Goal: Task Accomplishment & Management: Manage account settings

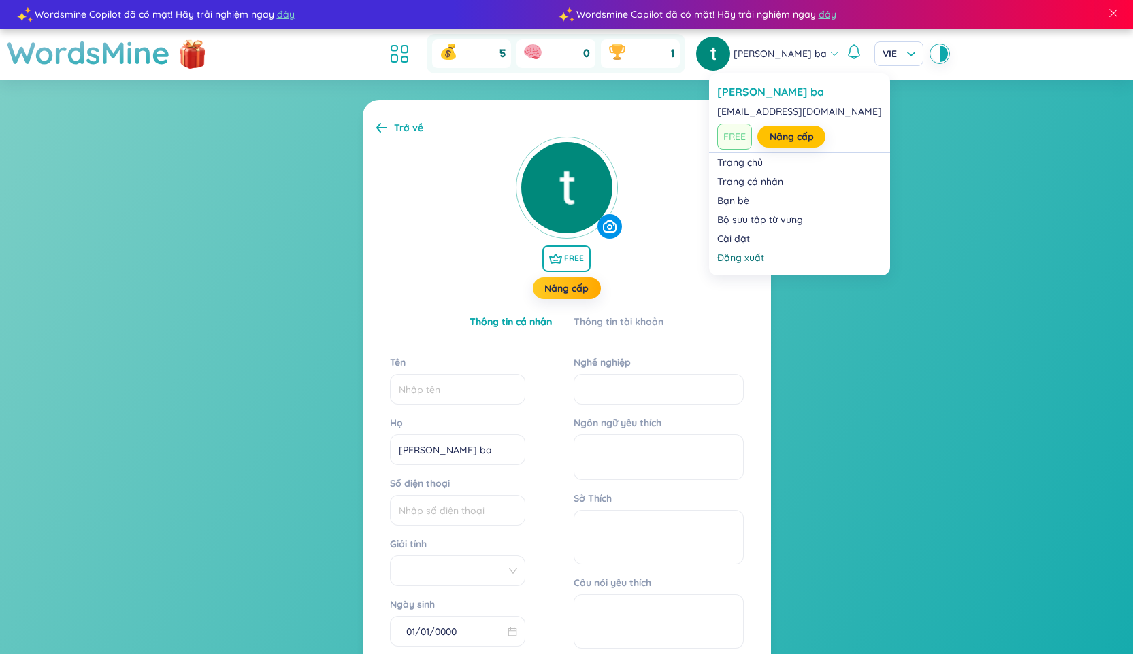
click at [802, 54] on span "thieu huynh ba" at bounding box center [779, 53] width 93 height 15
click at [752, 240] on link "Cài đặt" at bounding box center [799, 239] width 165 height 14
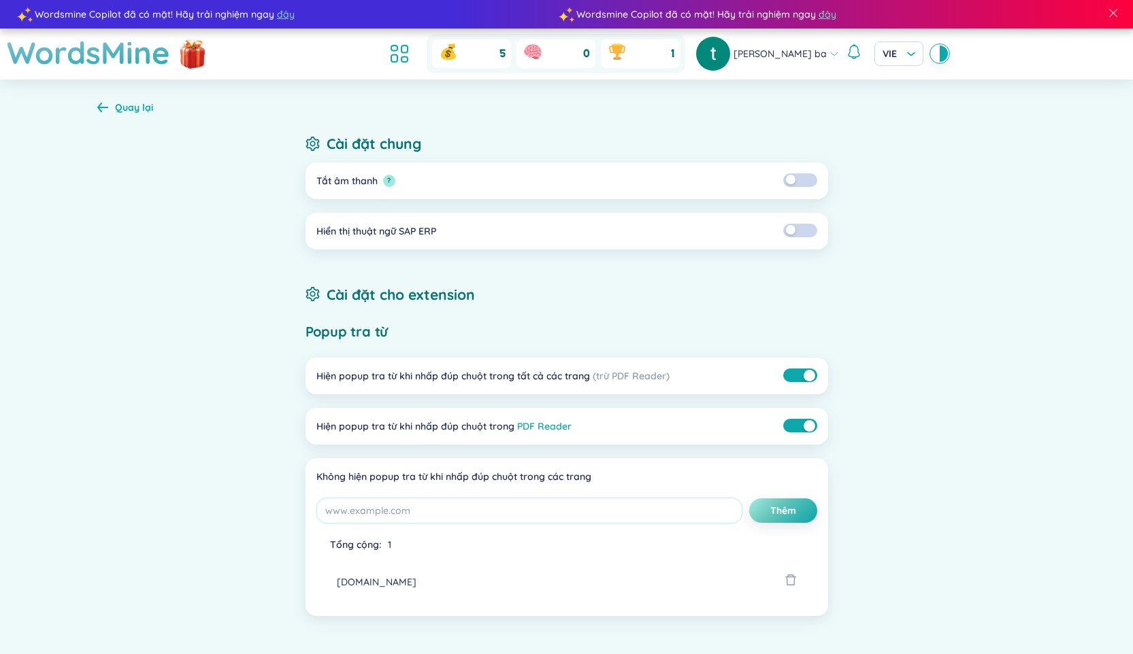
click at [125, 107] on div "Quay lại" at bounding box center [134, 107] width 38 height 15
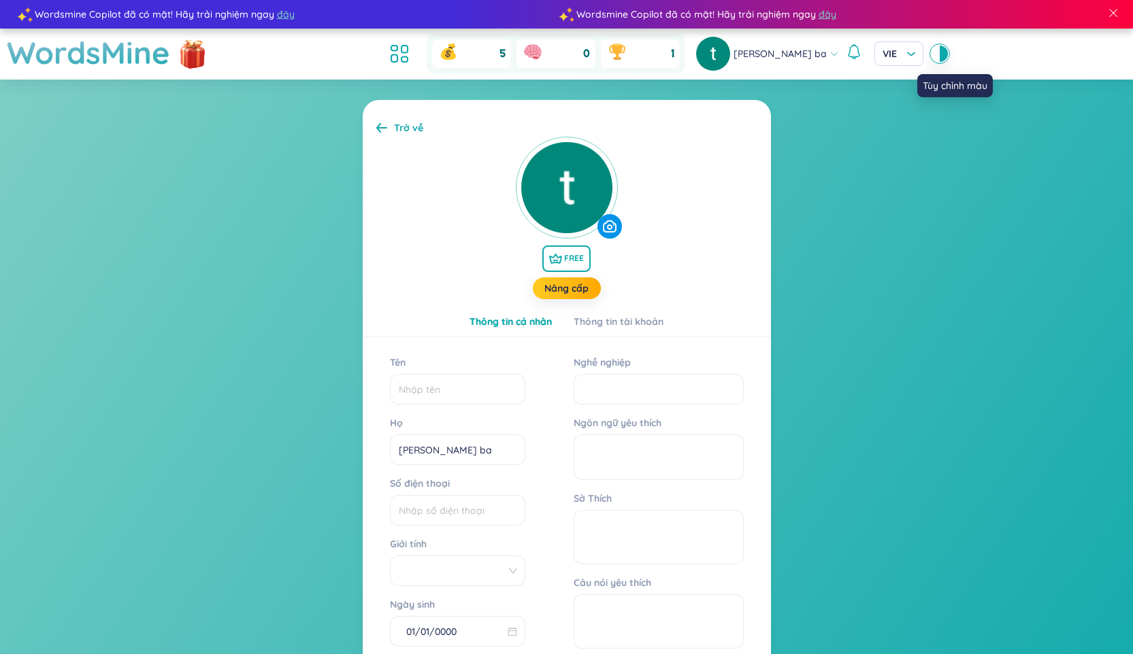
click at [931, 59] on div at bounding box center [935, 54] width 8 height 16
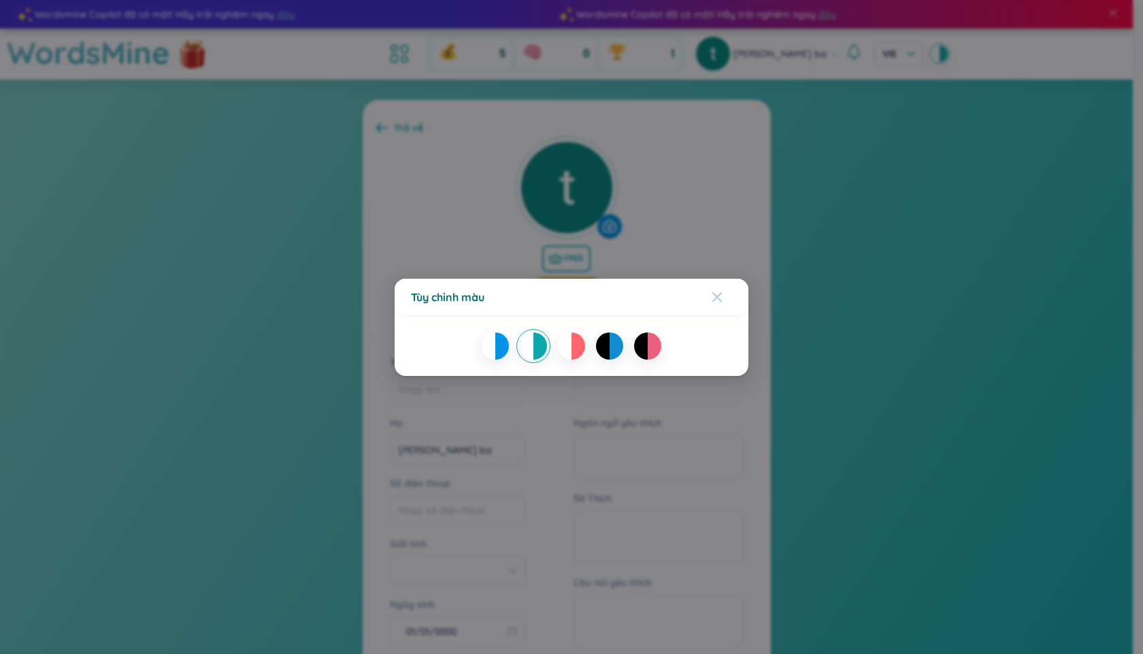
click at [720, 292] on icon "Close" at bounding box center [716, 297] width 11 height 11
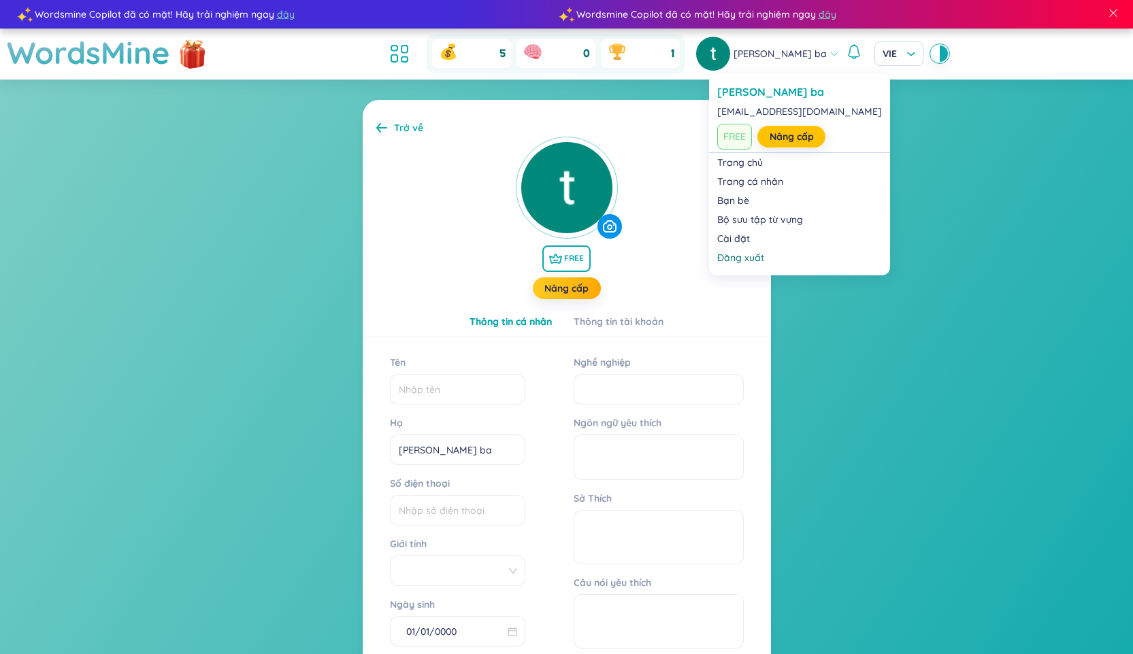
click at [829, 50] on icon at bounding box center [834, 54] width 10 height 10
click at [765, 180] on link "Trang cá nhân" at bounding box center [799, 182] width 165 height 14
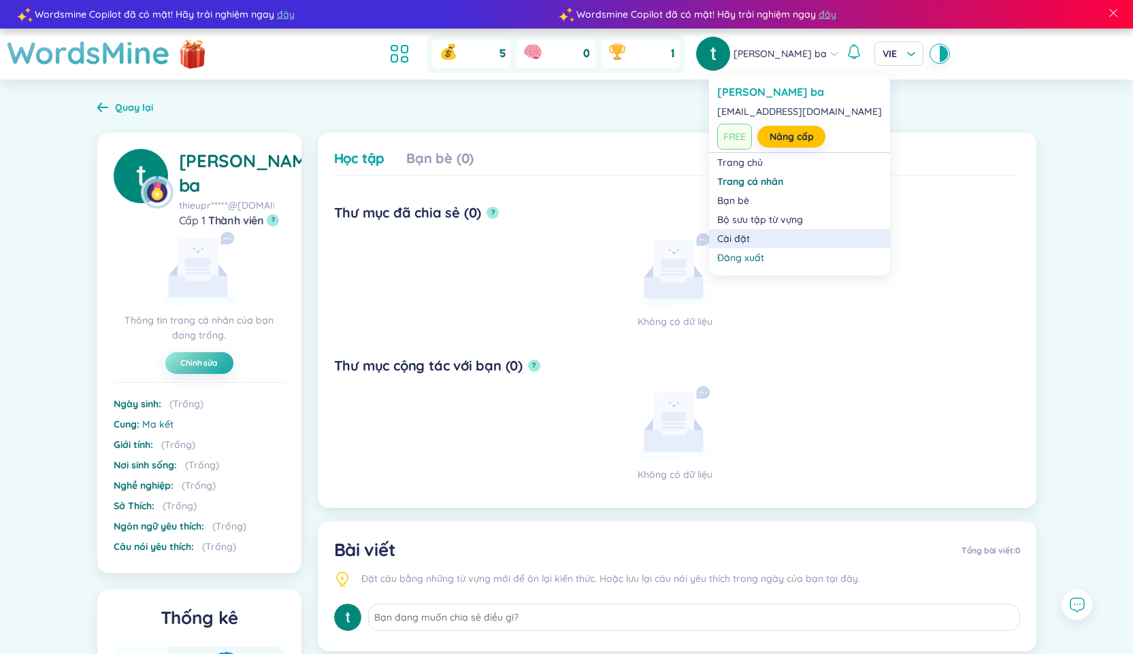
click at [779, 238] on link "Cài đặt" at bounding box center [799, 239] width 165 height 14
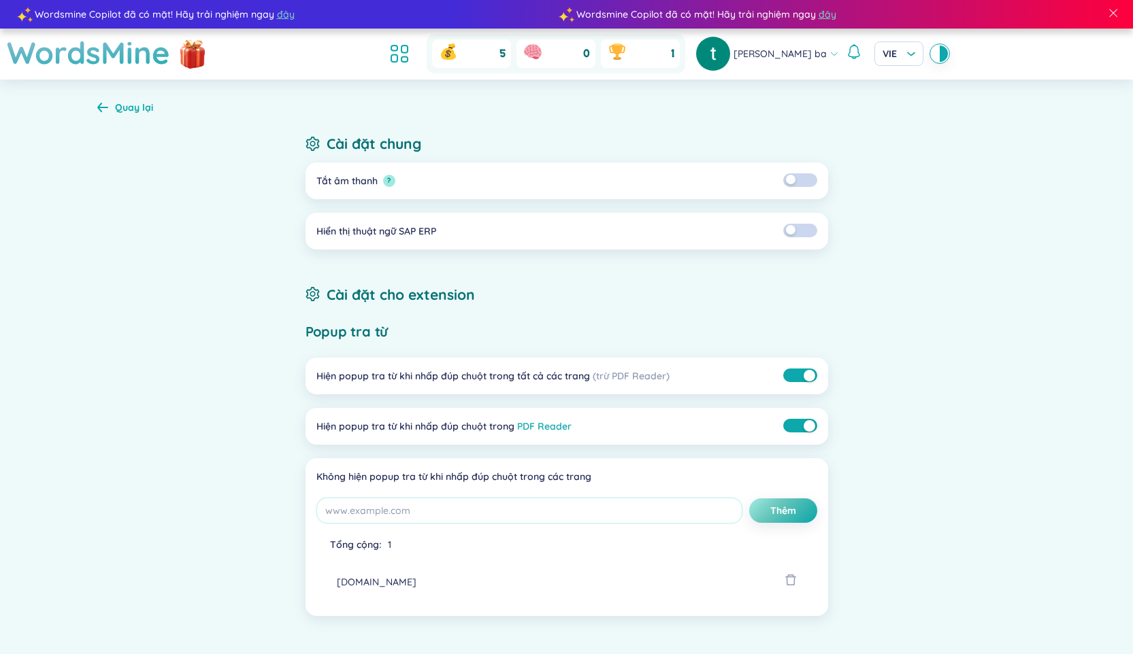
click at [104, 105] on icon at bounding box center [102, 107] width 11 height 10
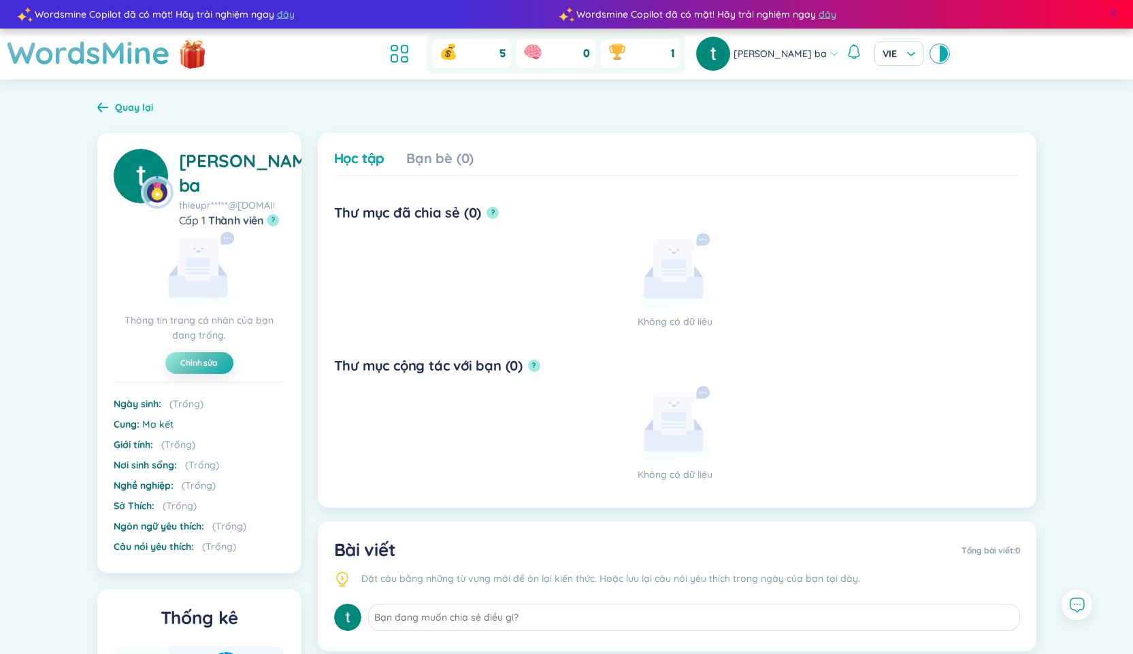
click at [1118, 14] on span at bounding box center [1113, 13] width 12 height 12
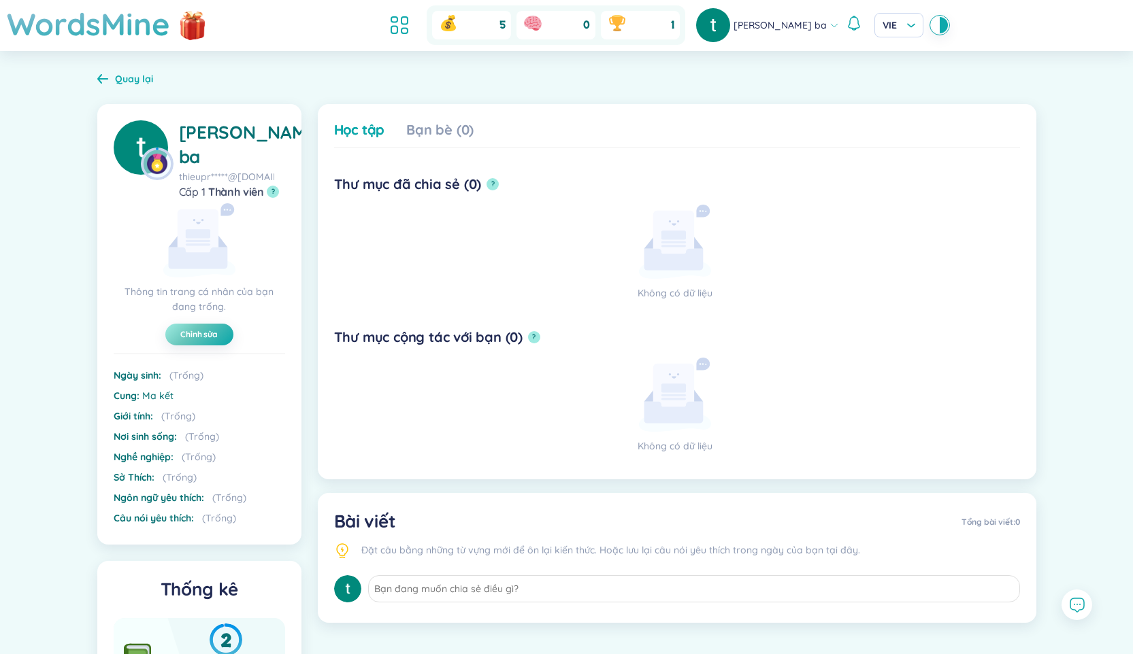
click at [103, 78] on icon at bounding box center [102, 79] width 11 height 10
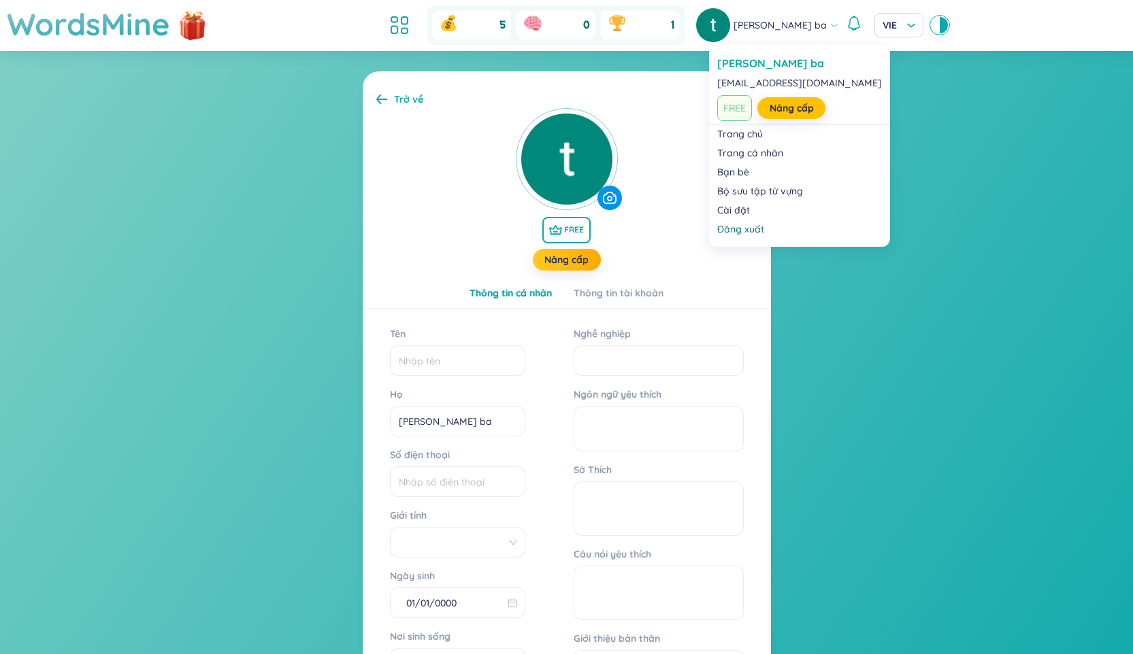
click at [794, 27] on span "[PERSON_NAME] ba" at bounding box center [779, 25] width 93 height 15
click at [752, 139] on link "Trang chủ" at bounding box center [799, 134] width 165 height 14
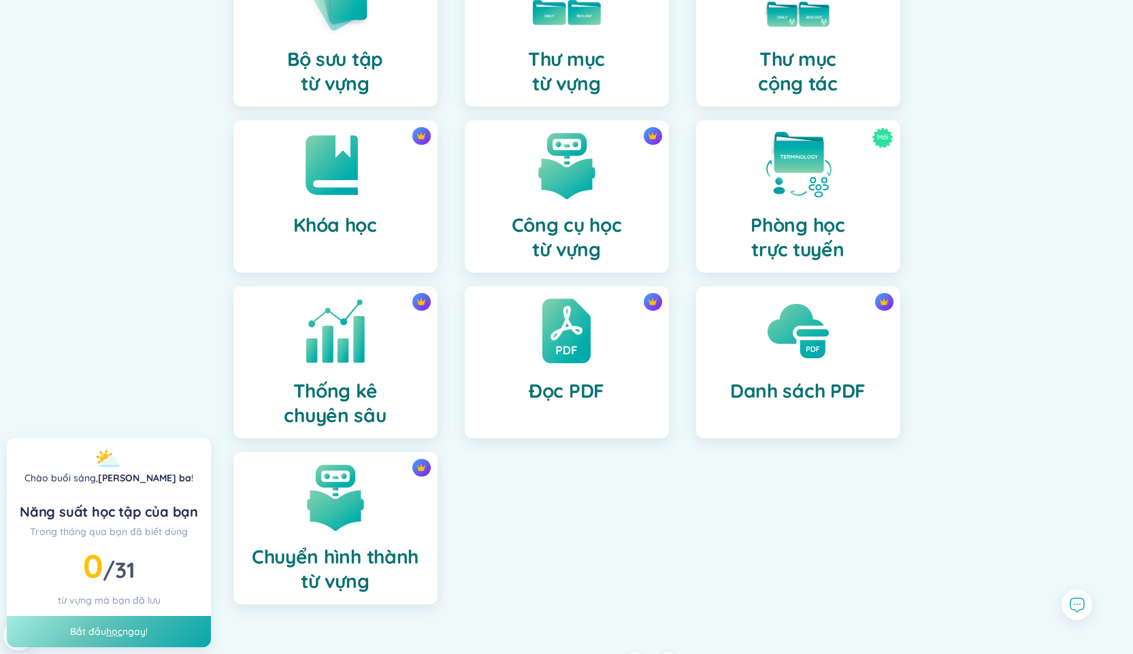
scroll to position [189, 0]
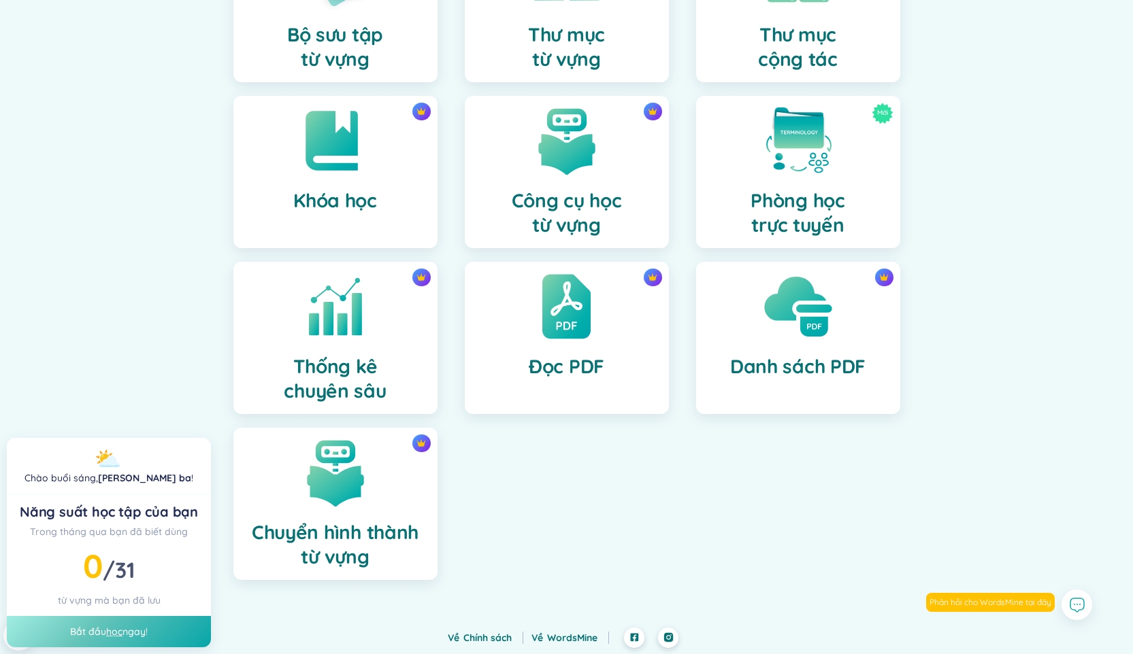
click at [807, 362] on h4 "Danh sách PDF" at bounding box center [797, 366] width 135 height 24
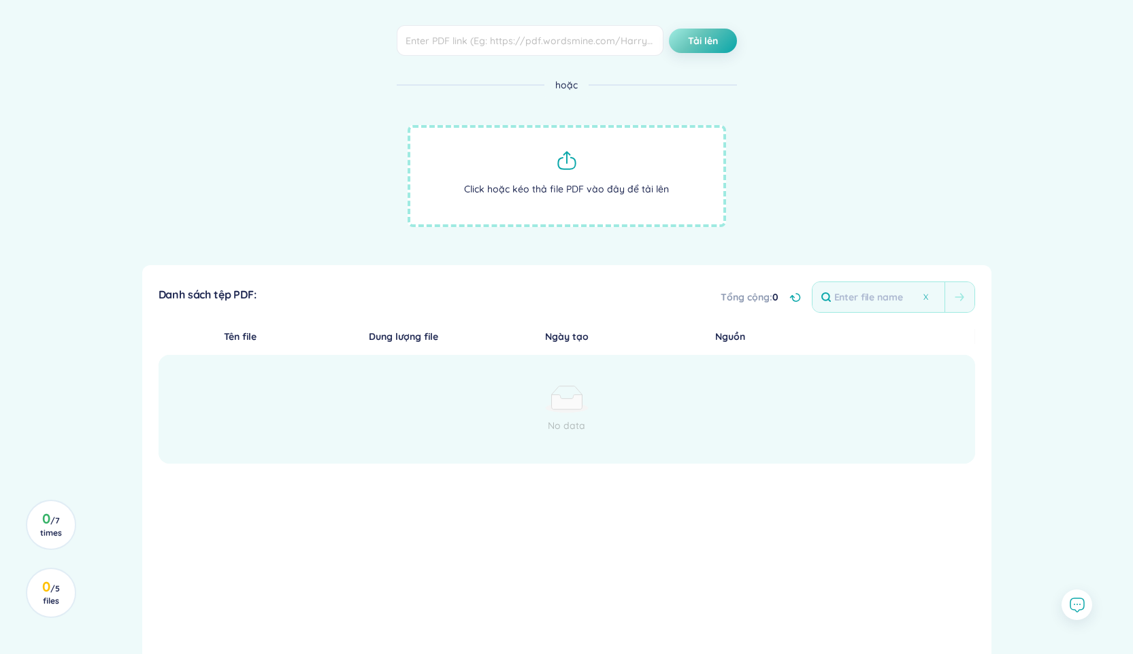
scroll to position [267, 0]
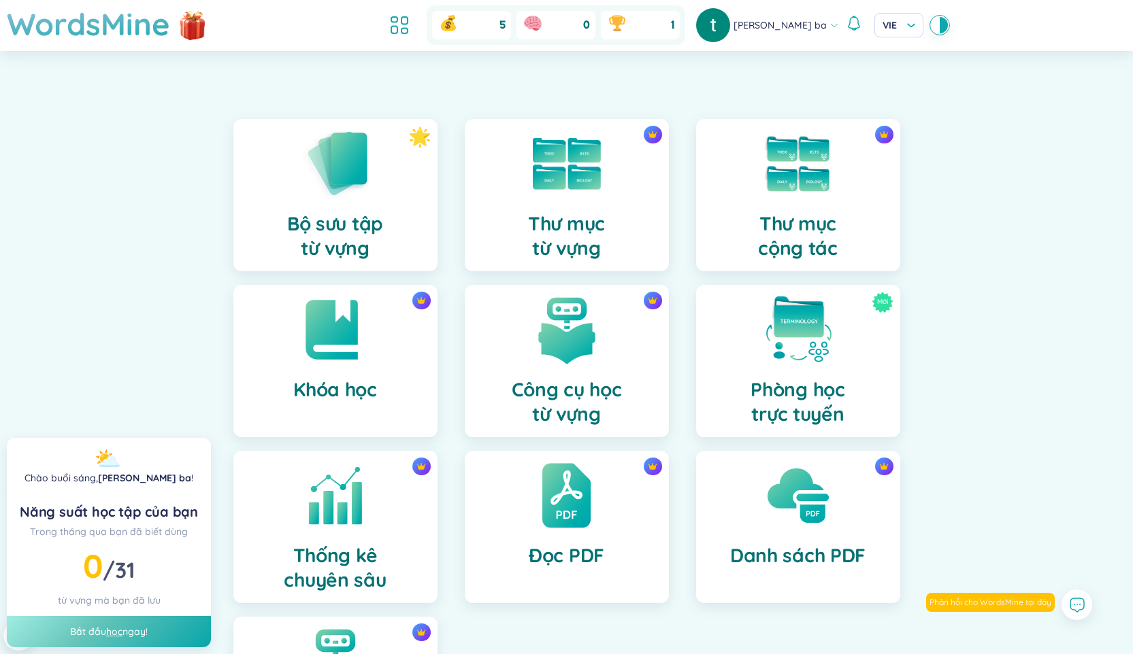
click at [187, 422] on div "Bộ sưu tập từ vựng Thư mục từ vựng Thư mục cộng tác Khóa học Công cụ học từ vựn…" at bounding box center [566, 451] width 1133 height 732
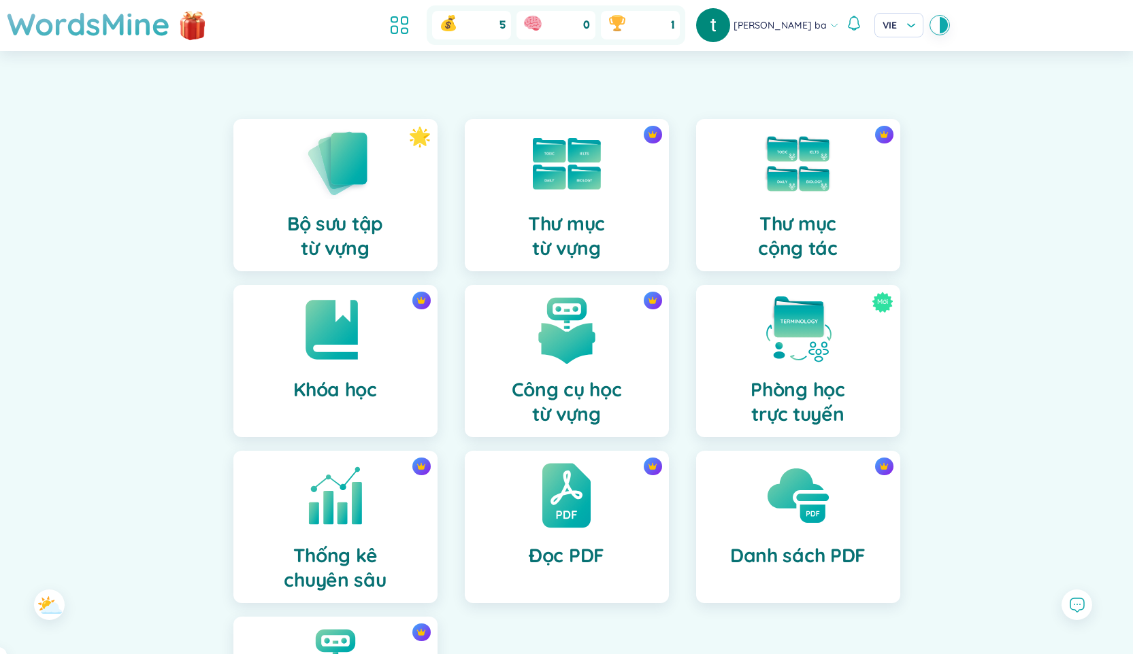
click at [807, 33] on div "[PERSON_NAME] ba" at bounding box center [767, 25] width 143 height 34
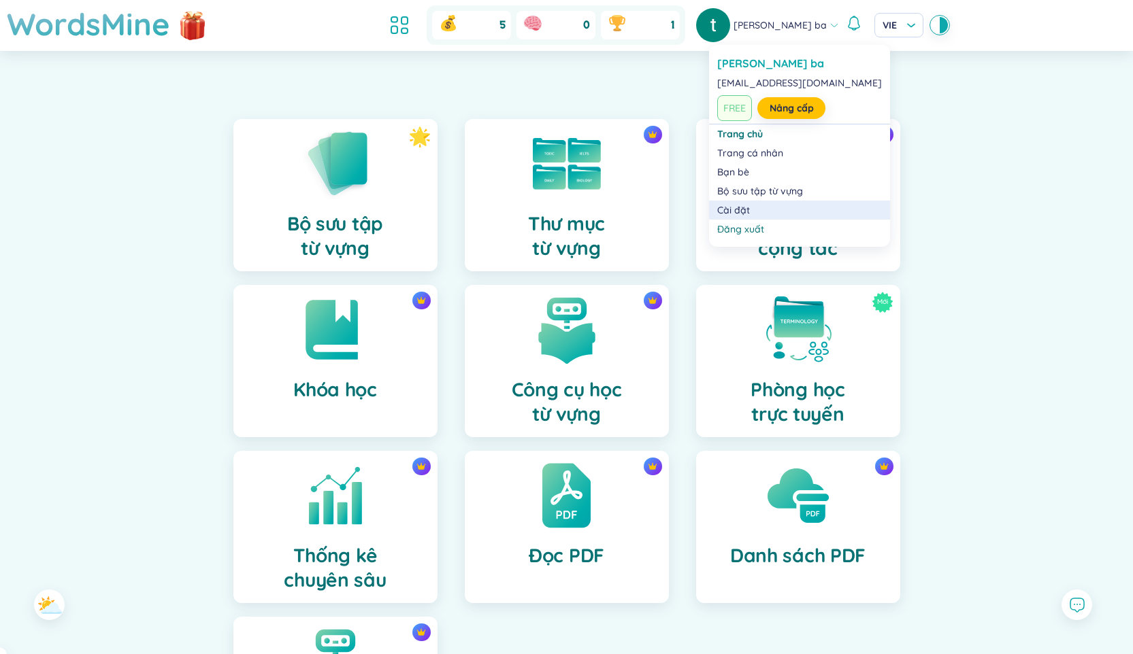
click at [748, 211] on link "Cài đặt" at bounding box center [799, 210] width 165 height 14
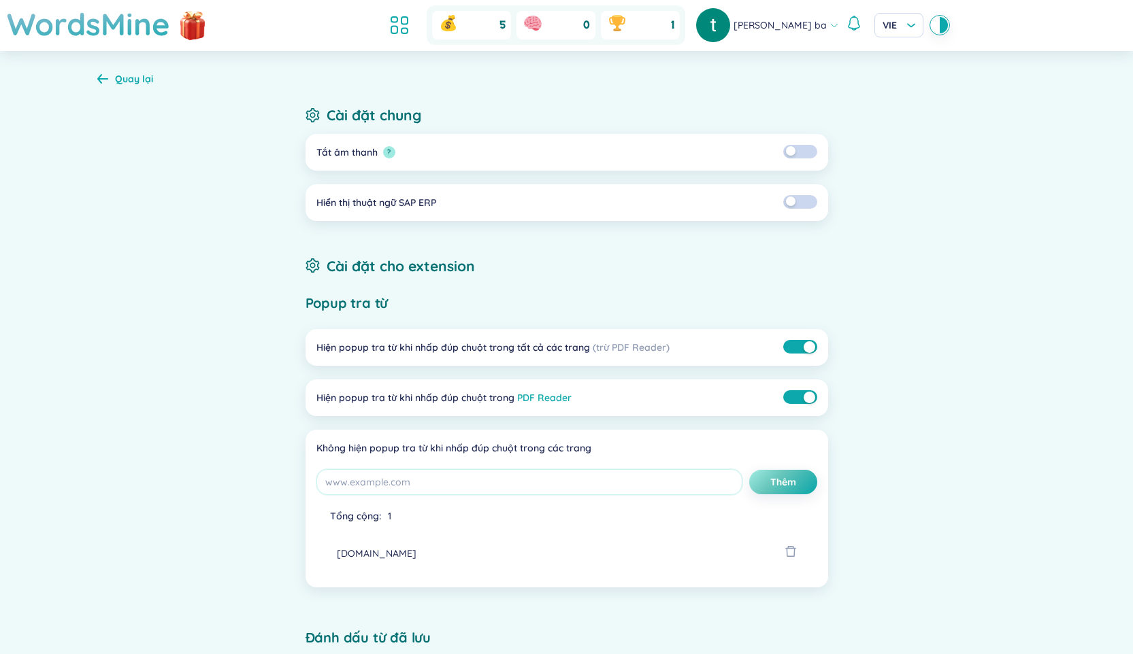
click at [118, 82] on div "Quay lại" at bounding box center [134, 78] width 38 height 15
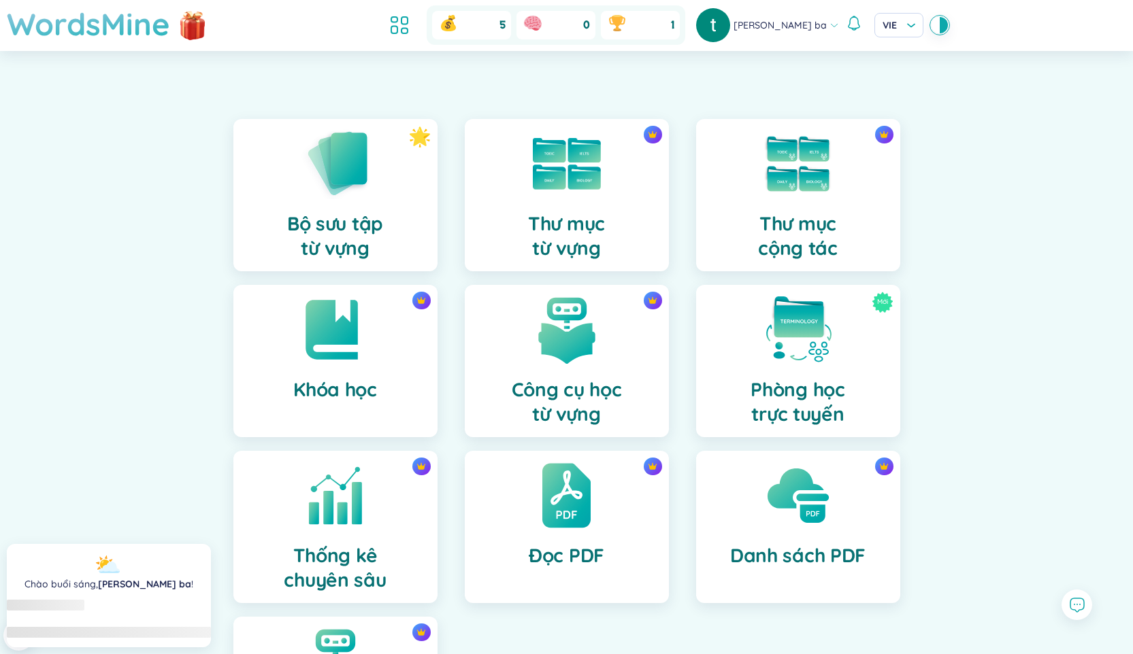
click at [105, 31] on h1 "WordsMine" at bounding box center [88, 24] width 163 height 48
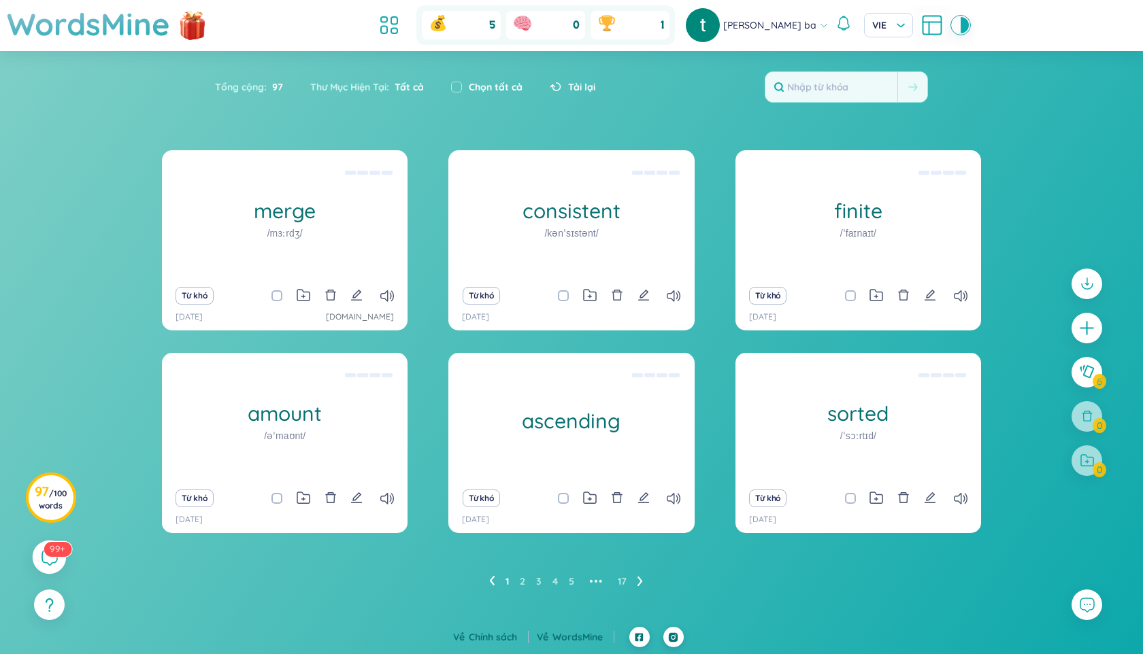
click at [48, 546] on sup "99+" at bounding box center [58, 548] width 28 height 15
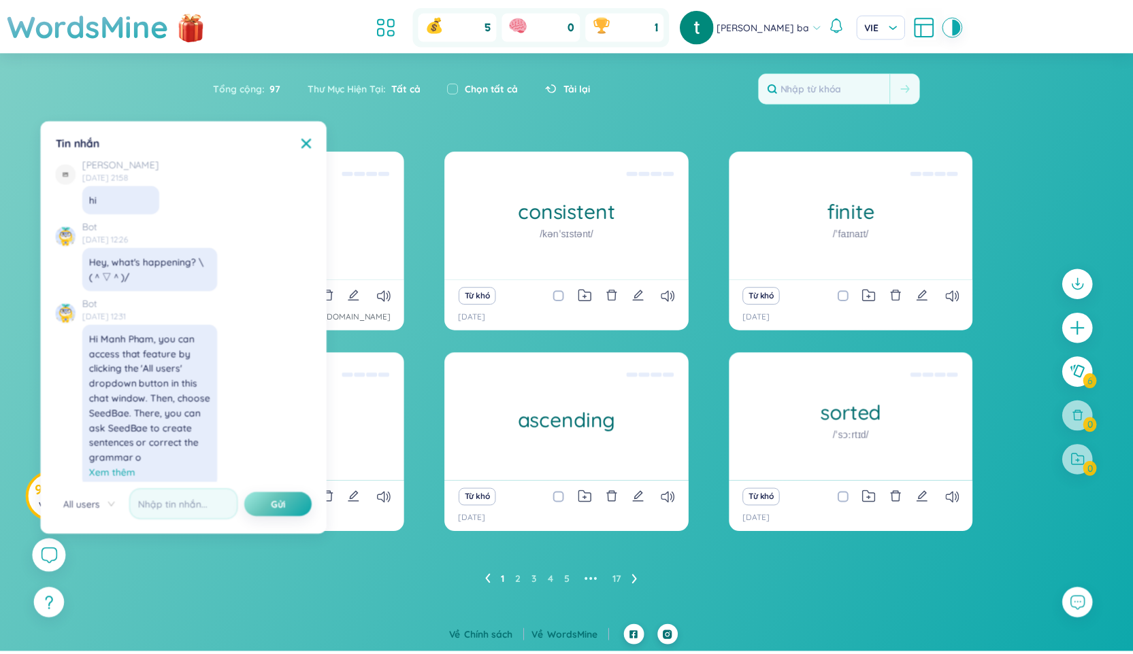
scroll to position [15705, 0]
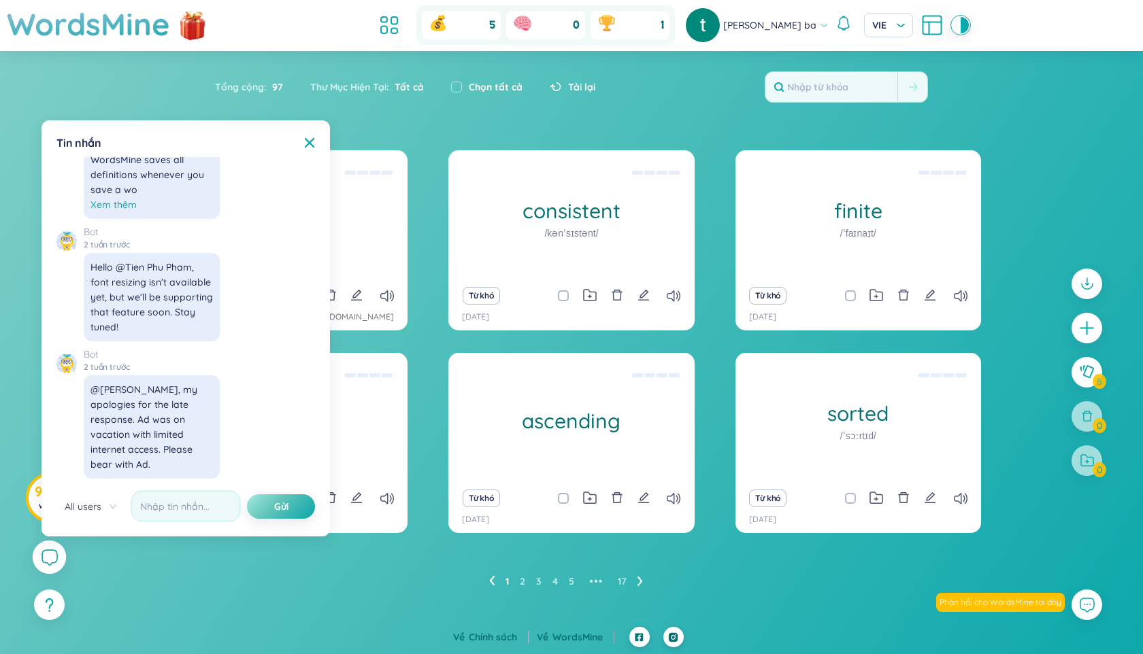
click at [146, 575] on div "merge /mɜːrdʒ/ (Definition is empty) Từ khó 10/10/2025 chatgpt.com consistent /…" at bounding box center [571, 384] width 1143 height 469
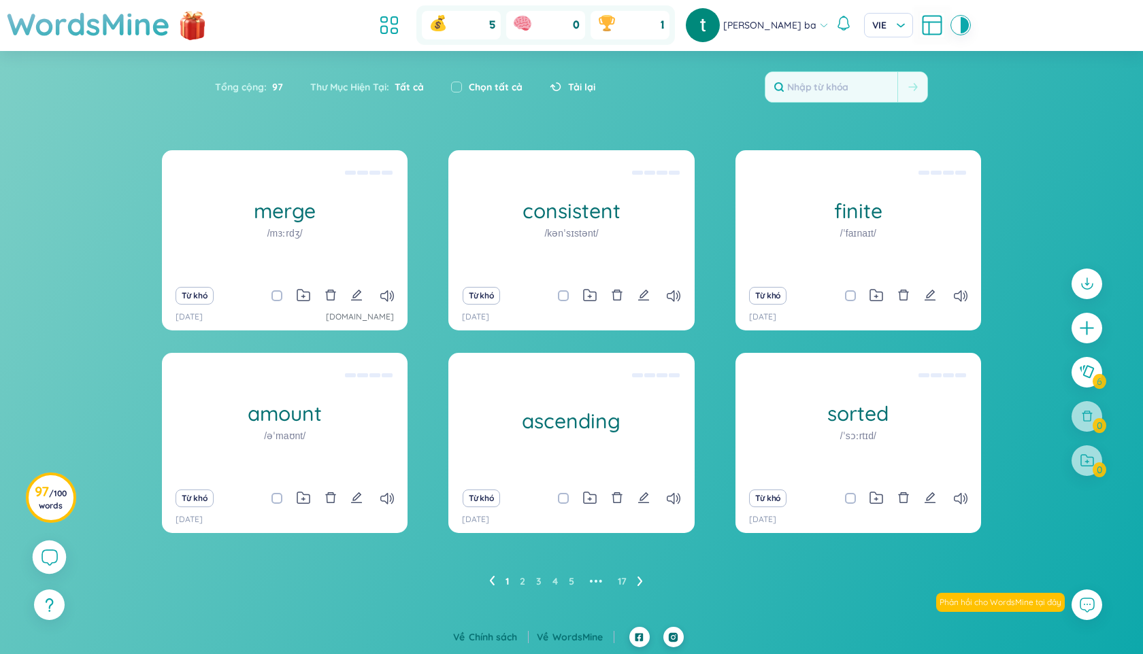
click at [768, 32] on span "[PERSON_NAME] ba" at bounding box center [769, 25] width 93 height 15
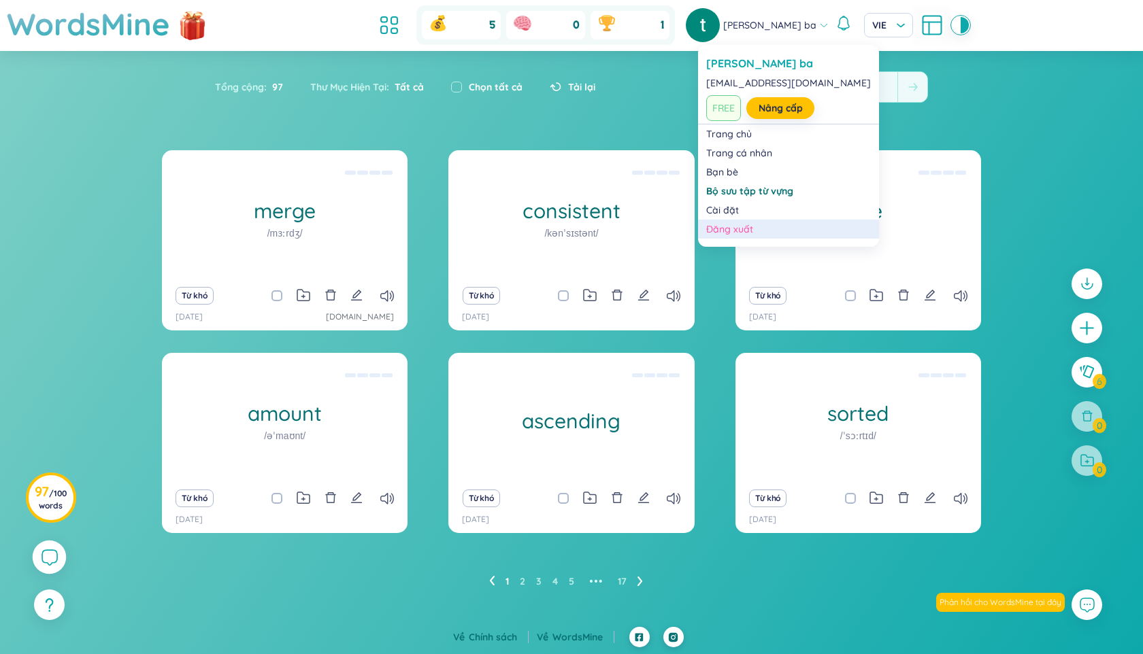
click at [769, 228] on div "Đăng xuất" at bounding box center [788, 229] width 165 height 14
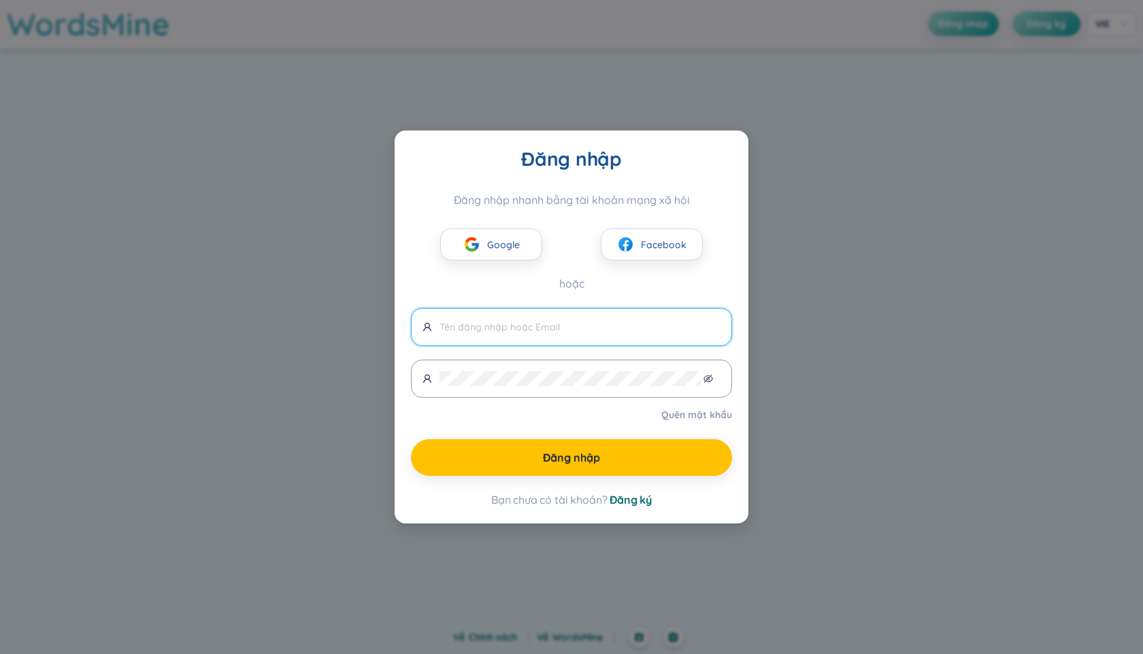
click at [534, 330] on input "text" at bounding box center [579, 327] width 281 height 15
click at [503, 249] on span "Google" at bounding box center [503, 244] width 33 height 15
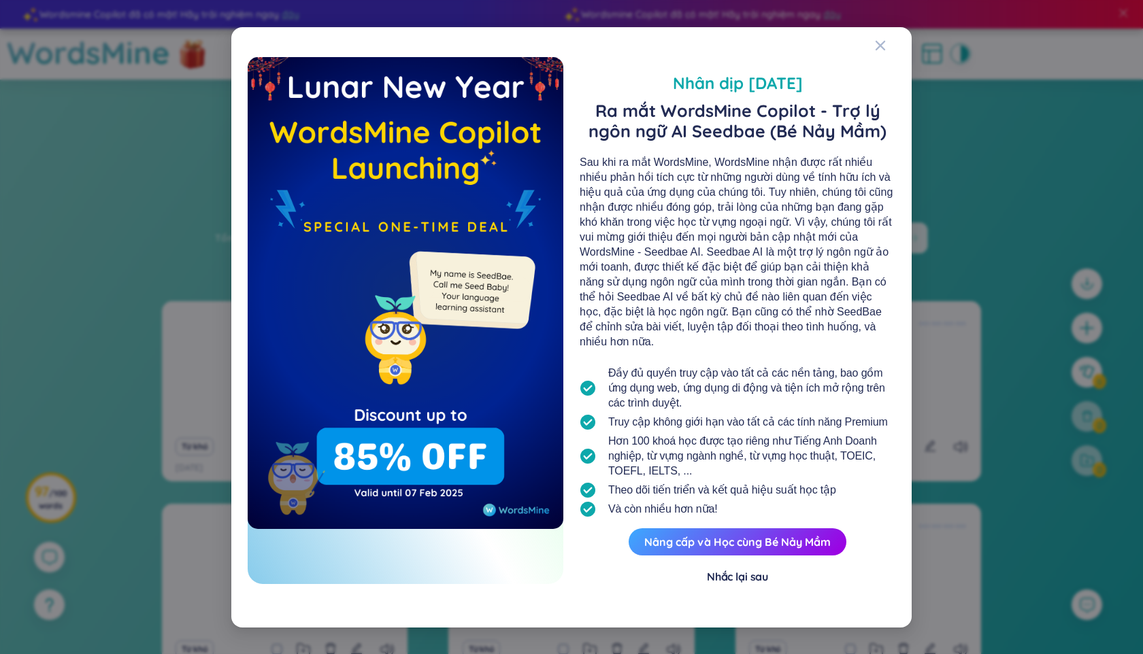
click at [745, 578] on div "Nhắc lại sau" at bounding box center [737, 576] width 61 height 15
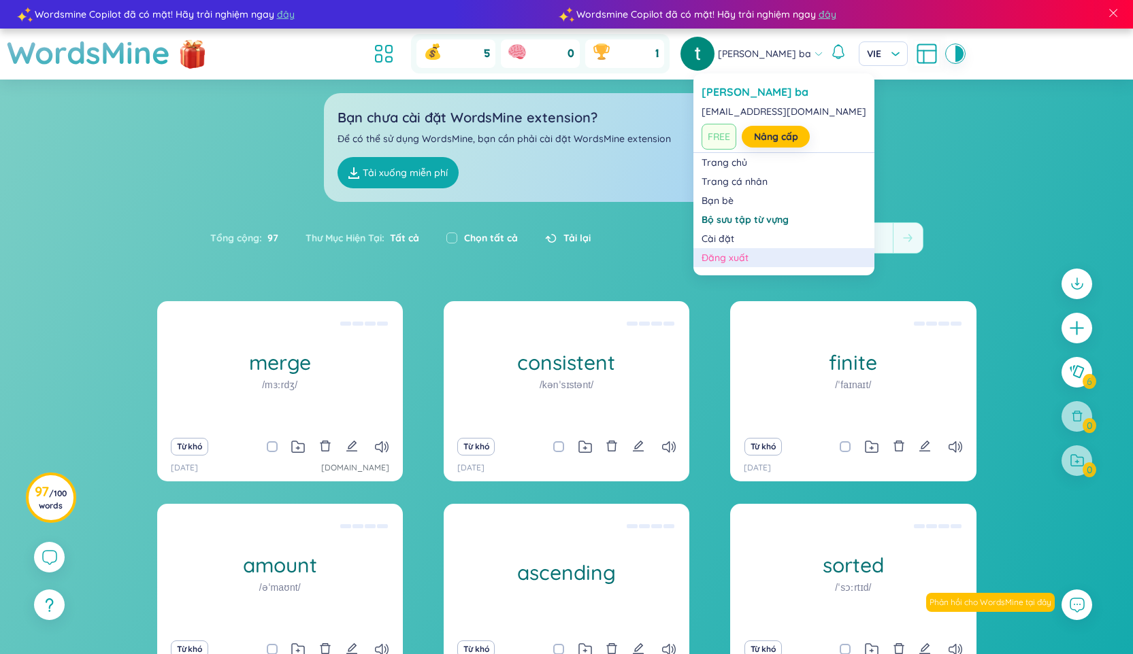
click at [737, 258] on div "Đăng xuất" at bounding box center [783, 258] width 165 height 14
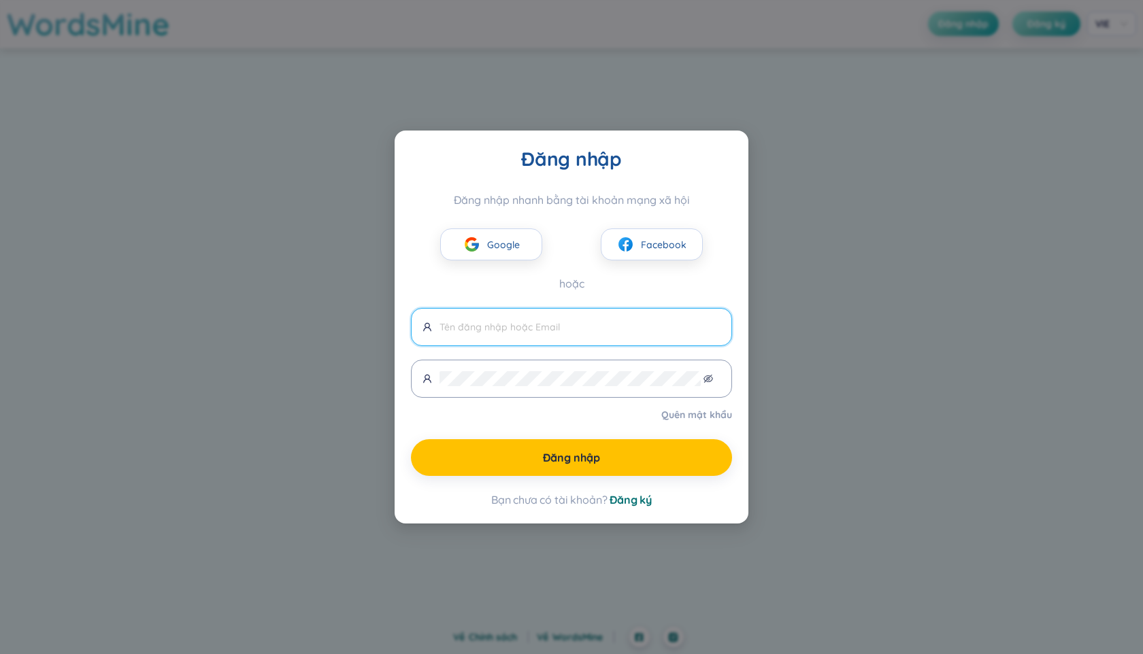
click at [548, 339] on span at bounding box center [571, 327] width 321 height 38
type input "[EMAIL_ADDRESS][DOMAIN_NAME]"
click at [701, 414] on link "Quên mật khẩu" at bounding box center [696, 415] width 71 height 14
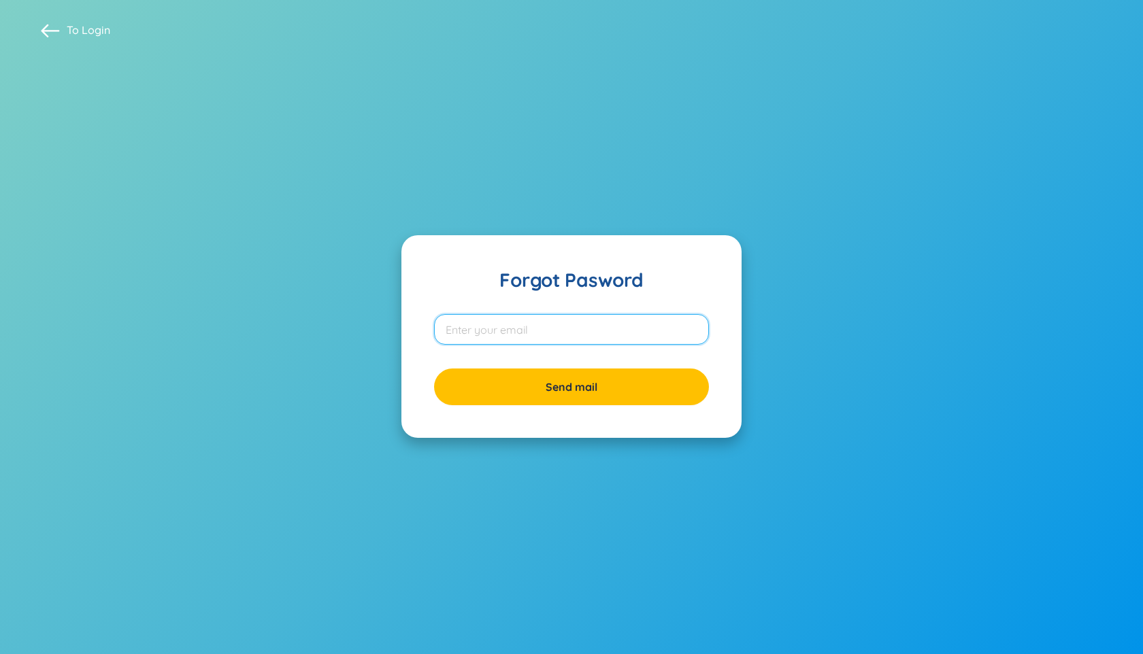
click at [613, 332] on input "email" at bounding box center [571, 329] width 275 height 31
type input "[EMAIL_ADDRESS][DOMAIN_NAME]"
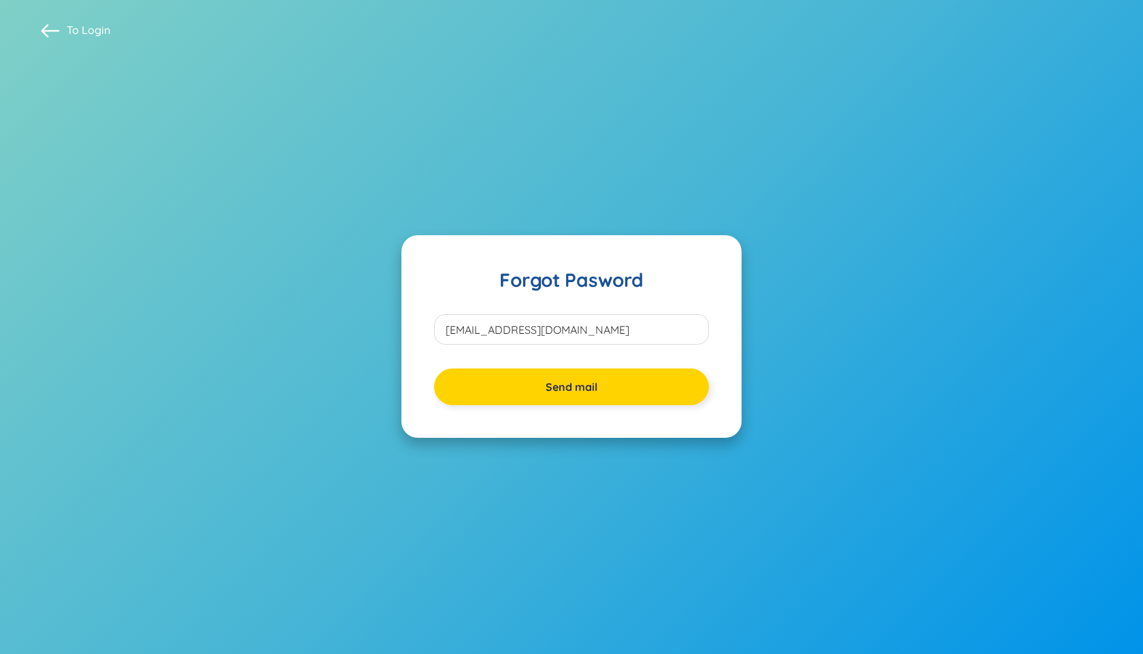
click at [595, 384] on span "Send mail" at bounding box center [572, 387] width 52 height 15
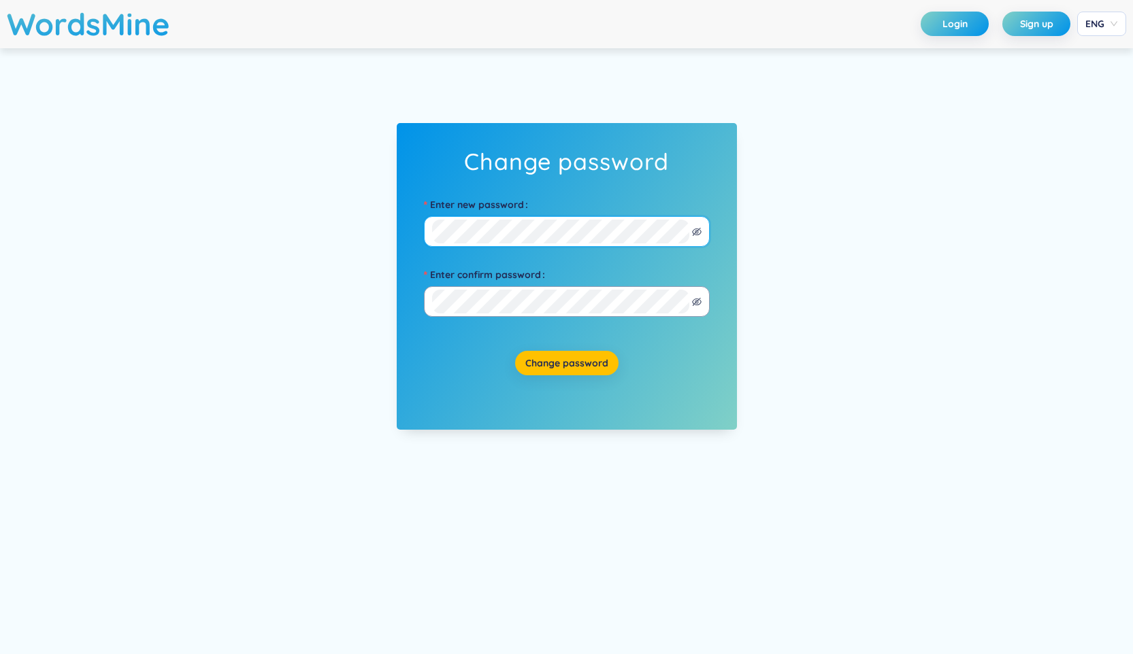
click at [422, 233] on form "Enter new password Enter confirm password" at bounding box center [566, 248] width 326 height 137
click at [565, 397] on div "Change password Enter new password Enter confirm password Change password" at bounding box center [567, 276] width 340 height 307
click at [681, 231] on icon "eye-invisible" at bounding box center [682, 232] width 10 height 8
click at [569, 363] on span "Change password" at bounding box center [566, 363] width 83 height 14
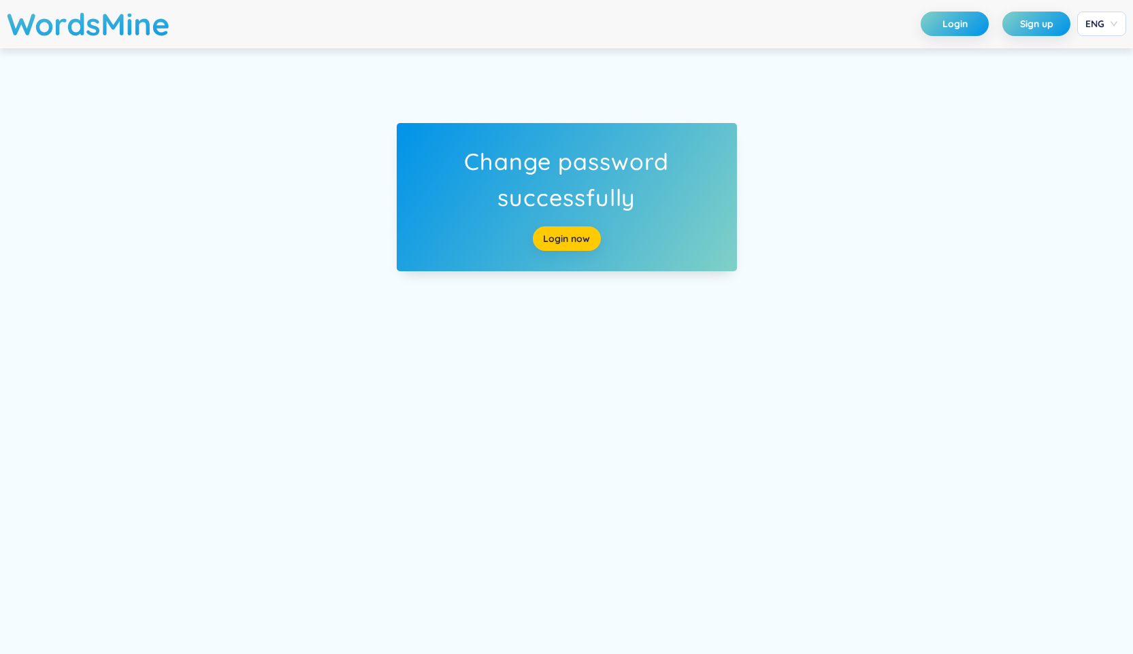
click at [543, 242] on link "Login now" at bounding box center [566, 238] width 47 height 15
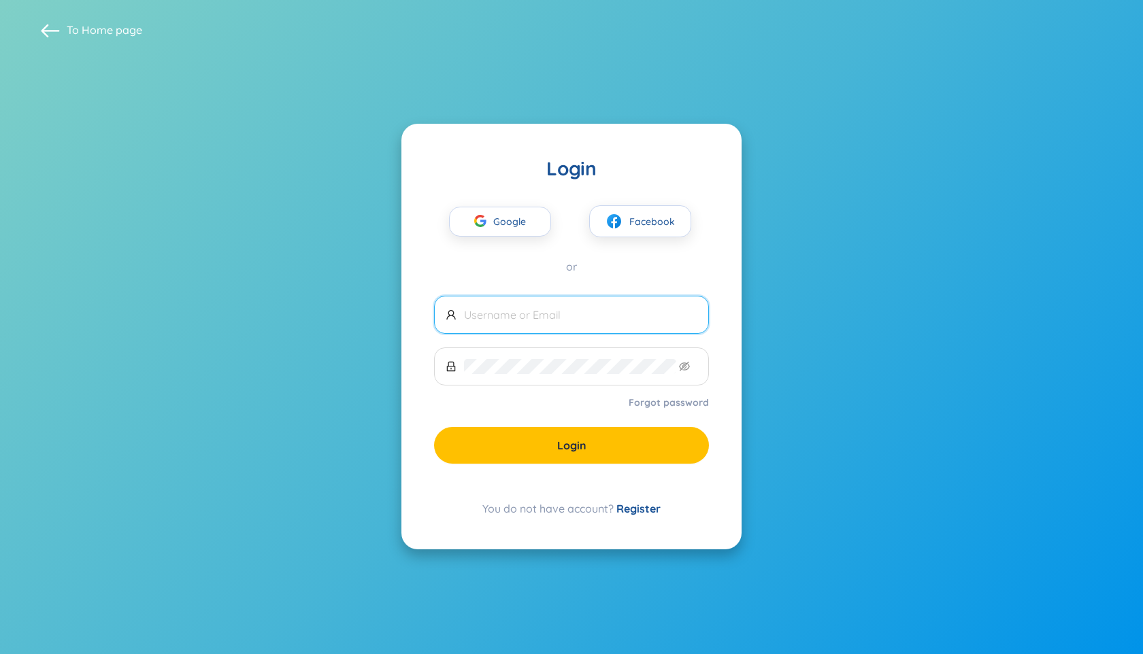
click at [579, 322] on span at bounding box center [571, 315] width 275 height 38
click at [584, 311] on input "text" at bounding box center [580, 314] width 233 height 15
type input "[EMAIL_ADDRESS][DOMAIN_NAME]"
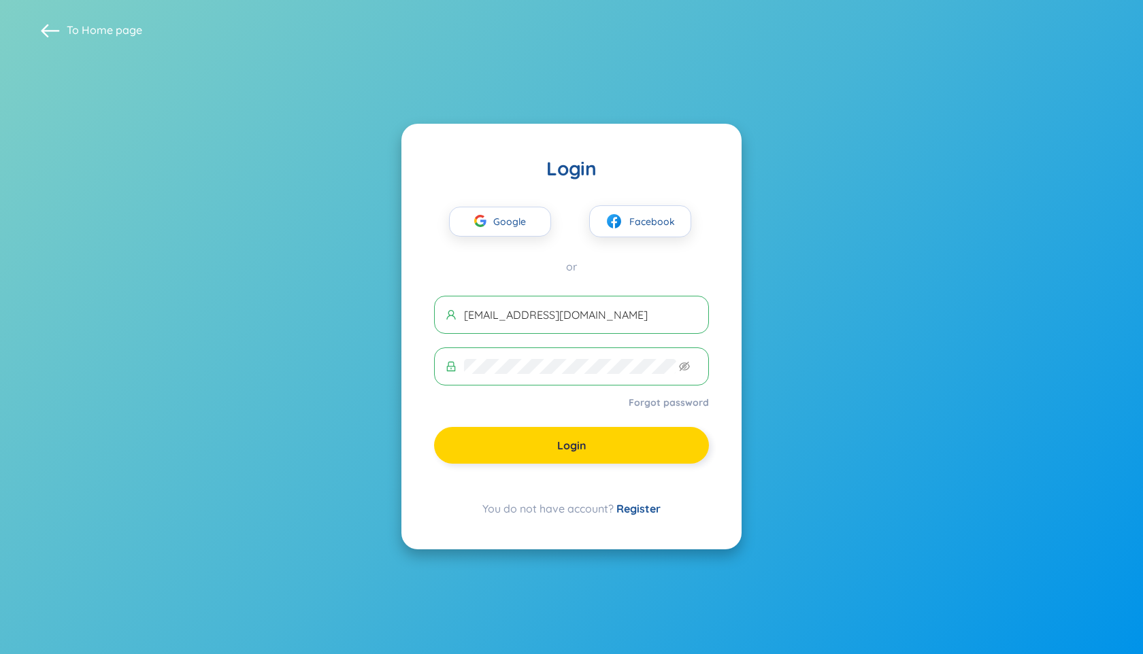
click at [552, 460] on button "Login" at bounding box center [571, 445] width 275 height 37
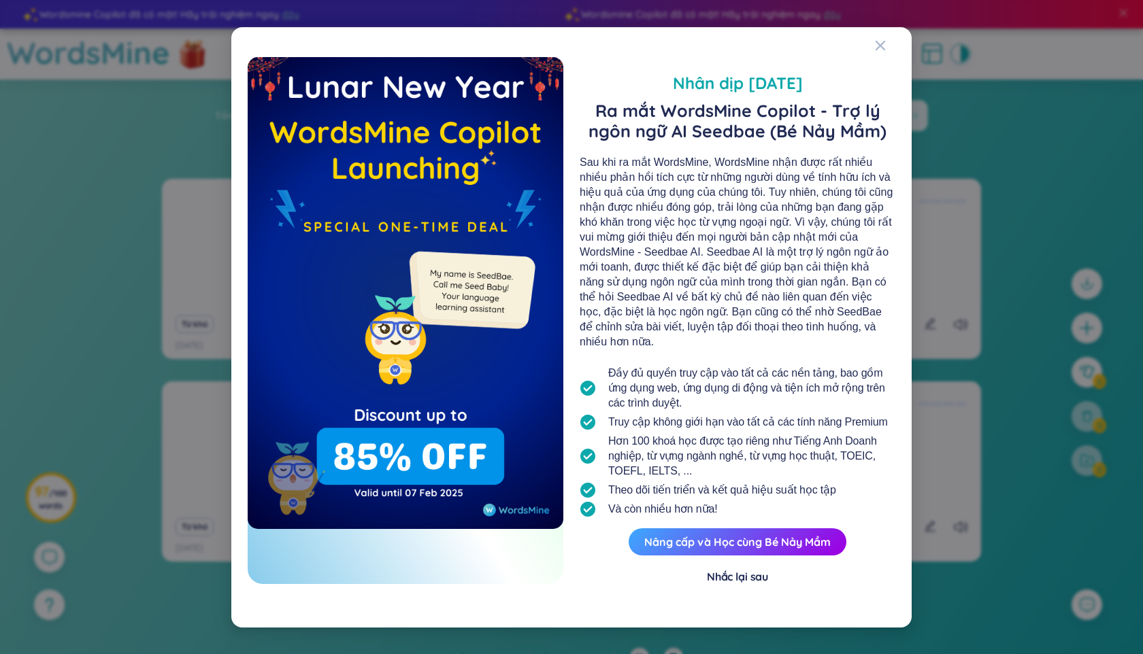
click at [739, 580] on div "Nhắc lại sau" at bounding box center [737, 576] width 61 height 15
